Goal: Navigation & Orientation: Find specific page/section

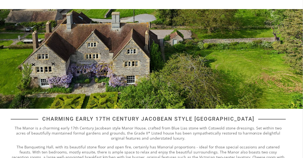
scroll to position [43, 0]
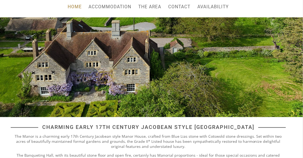
click at [116, 8] on link "Accommodation" at bounding box center [110, 6] width 43 height 5
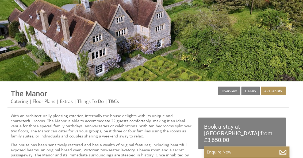
scroll to position [57, 0]
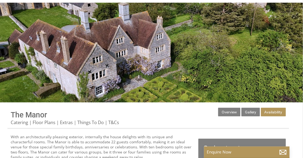
click at [42, 124] on link "Floor Plans" at bounding box center [44, 122] width 23 height 6
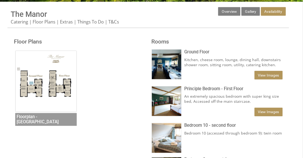
scroll to position [171, 0]
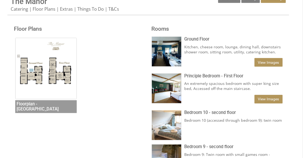
click at [55, 72] on img at bounding box center [46, 69] width 62 height 62
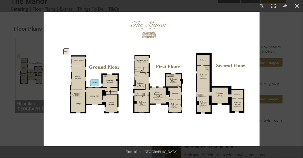
click at [296, 7] on button at bounding box center [297, 6] width 12 height 12
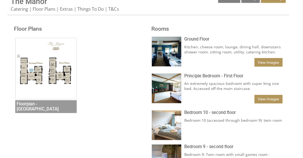
click at [271, 62] on link "View Images" at bounding box center [268, 62] width 28 height 9
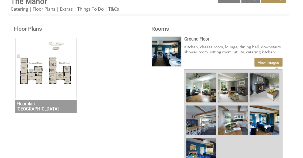
click at [203, 85] on img at bounding box center [201, 88] width 30 height 30
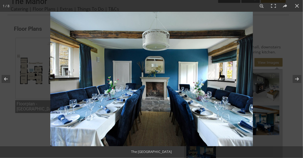
click at [298, 81] on button at bounding box center [293, 79] width 19 height 27
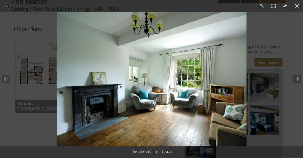
click at [298, 81] on button at bounding box center [293, 79] width 19 height 27
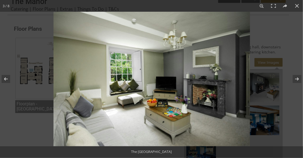
click at [5, 79] on button at bounding box center [9, 79] width 19 height 27
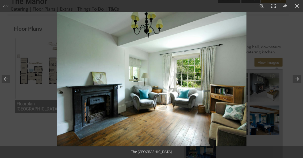
click at [295, 79] on button at bounding box center [293, 79] width 19 height 27
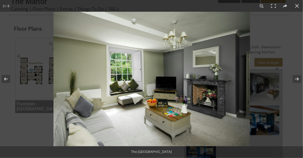
click at [295, 80] on button at bounding box center [293, 79] width 19 height 27
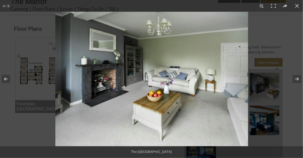
click at [295, 80] on button at bounding box center [293, 79] width 19 height 27
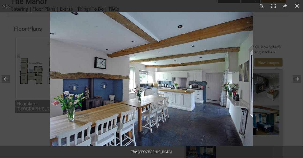
click at [295, 80] on button at bounding box center [293, 79] width 19 height 27
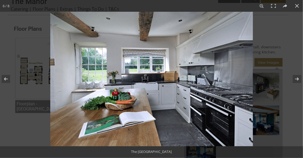
click at [295, 80] on button at bounding box center [293, 79] width 19 height 27
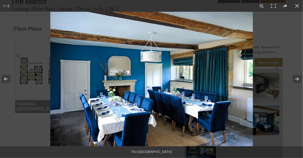
click at [295, 80] on button at bounding box center [293, 79] width 19 height 27
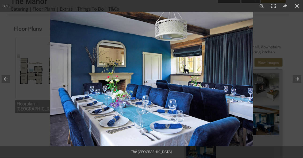
click at [295, 80] on button at bounding box center [293, 79] width 19 height 27
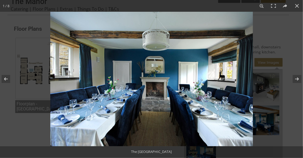
click at [295, 80] on button at bounding box center [293, 79] width 19 height 27
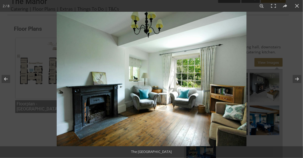
click at [295, 80] on button at bounding box center [293, 79] width 19 height 27
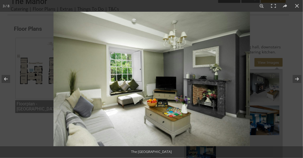
click at [295, 80] on button at bounding box center [293, 79] width 19 height 27
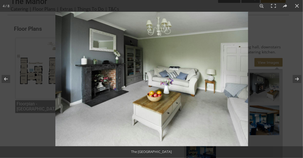
drag, startPoint x: 295, startPoint y: 6, endPoint x: 296, endPoint y: 12, distance: 6.2
click at [296, 5] on button at bounding box center [297, 6] width 12 height 12
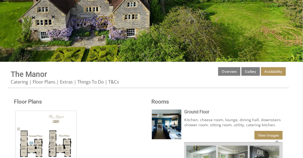
scroll to position [85, 0]
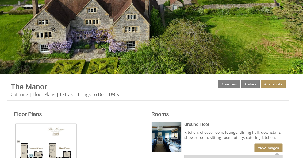
click at [253, 84] on link "Gallery" at bounding box center [250, 84] width 18 height 9
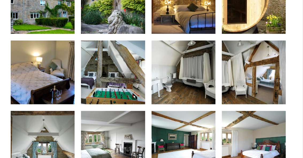
scroll to position [577, 0]
